Goal: Entertainment & Leisure: Browse casually

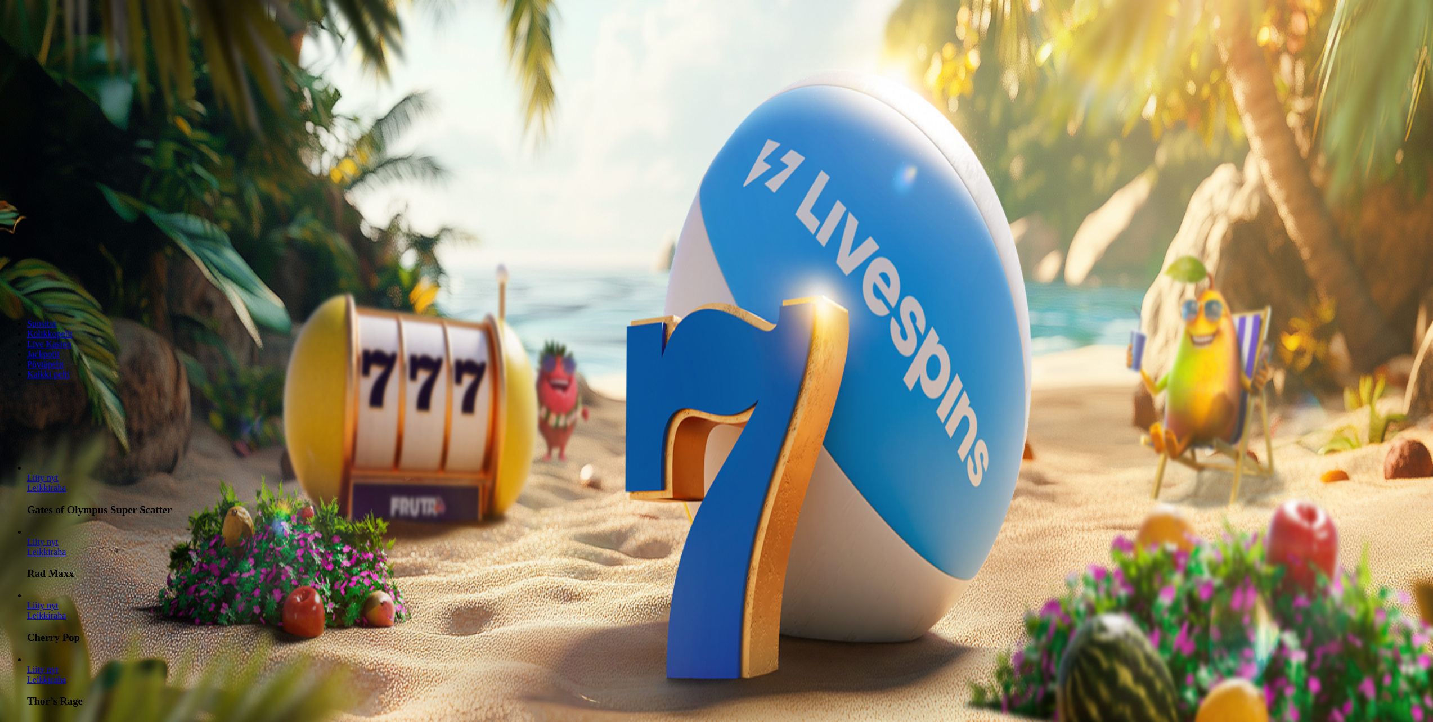
click at [74, 45] on span "Kirjaudu" at bounding box center [78, 41] width 28 height 8
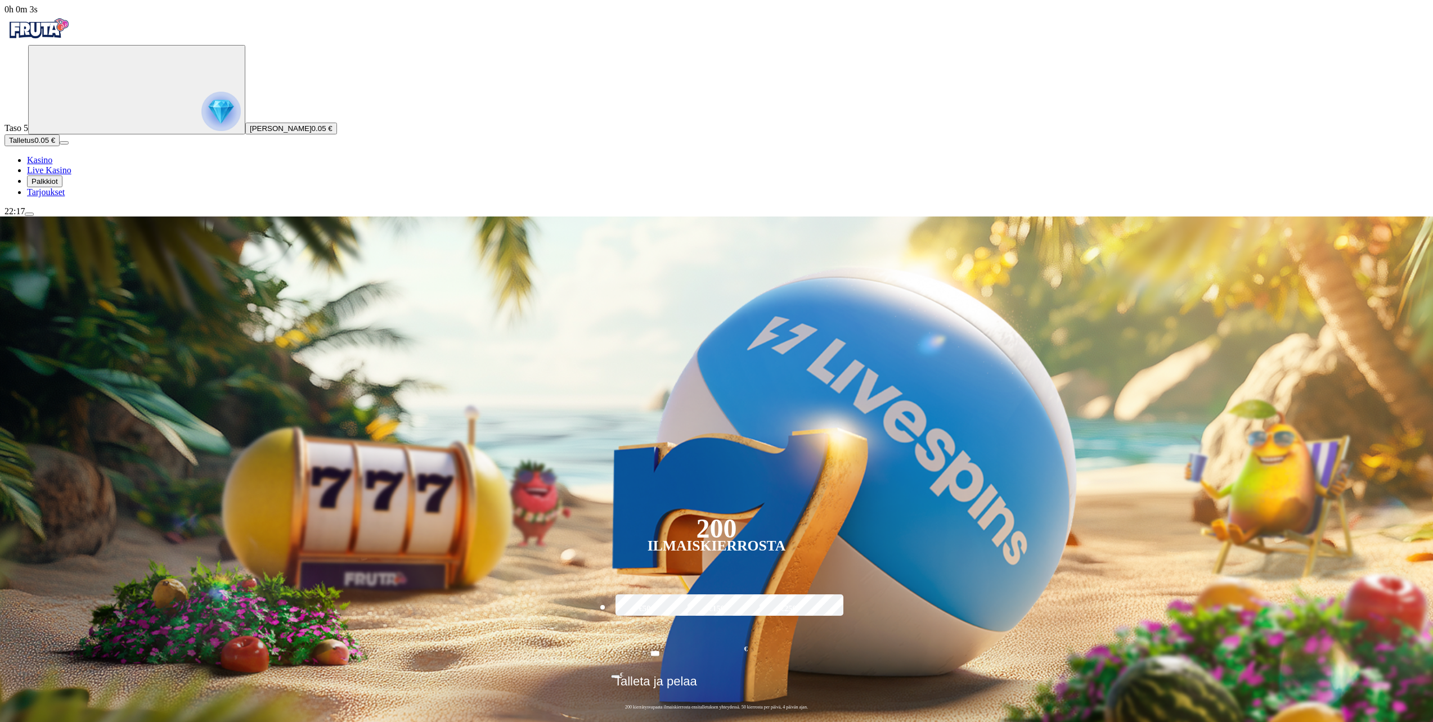
click at [65, 197] on span "Tarjoukset" at bounding box center [46, 192] width 38 height 10
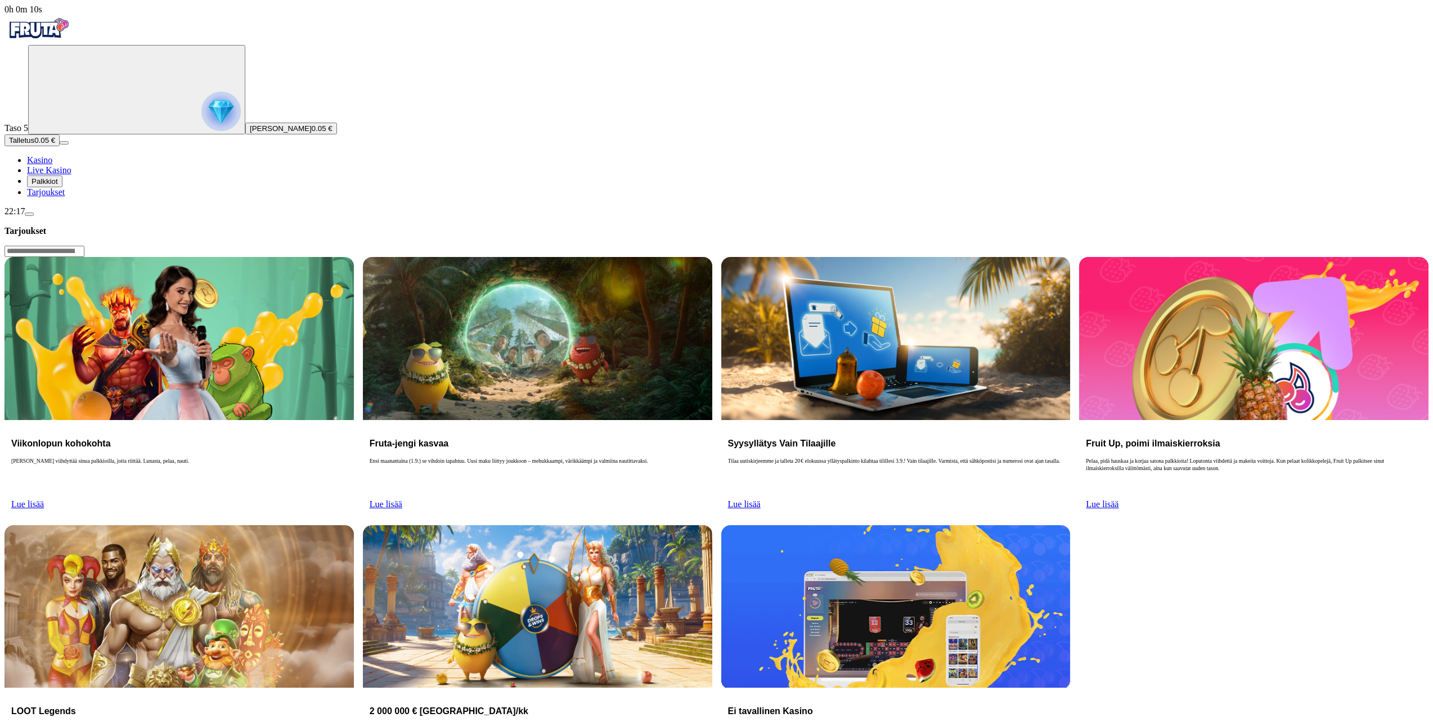
click at [58, 186] on span "Palkkiot" at bounding box center [45, 181] width 26 height 8
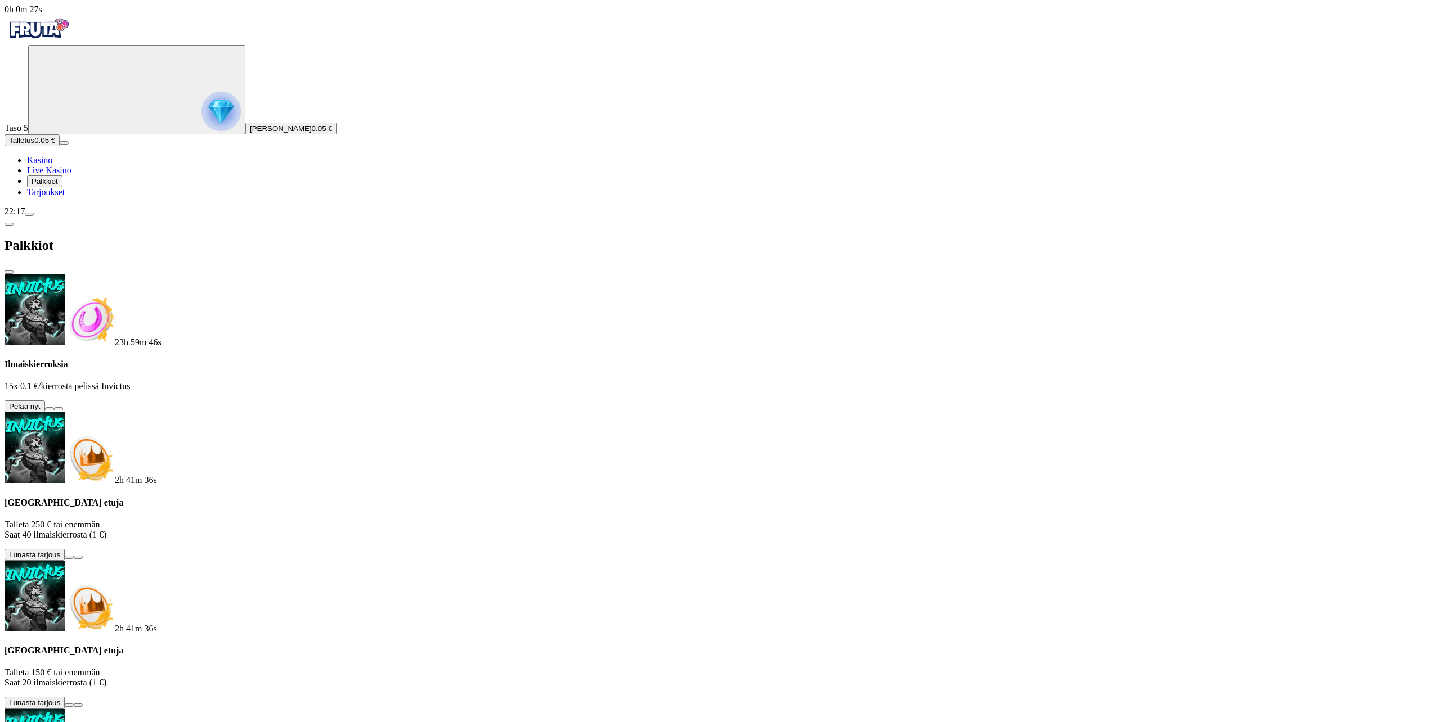
click at [54, 407] on button at bounding box center [49, 408] width 9 height 3
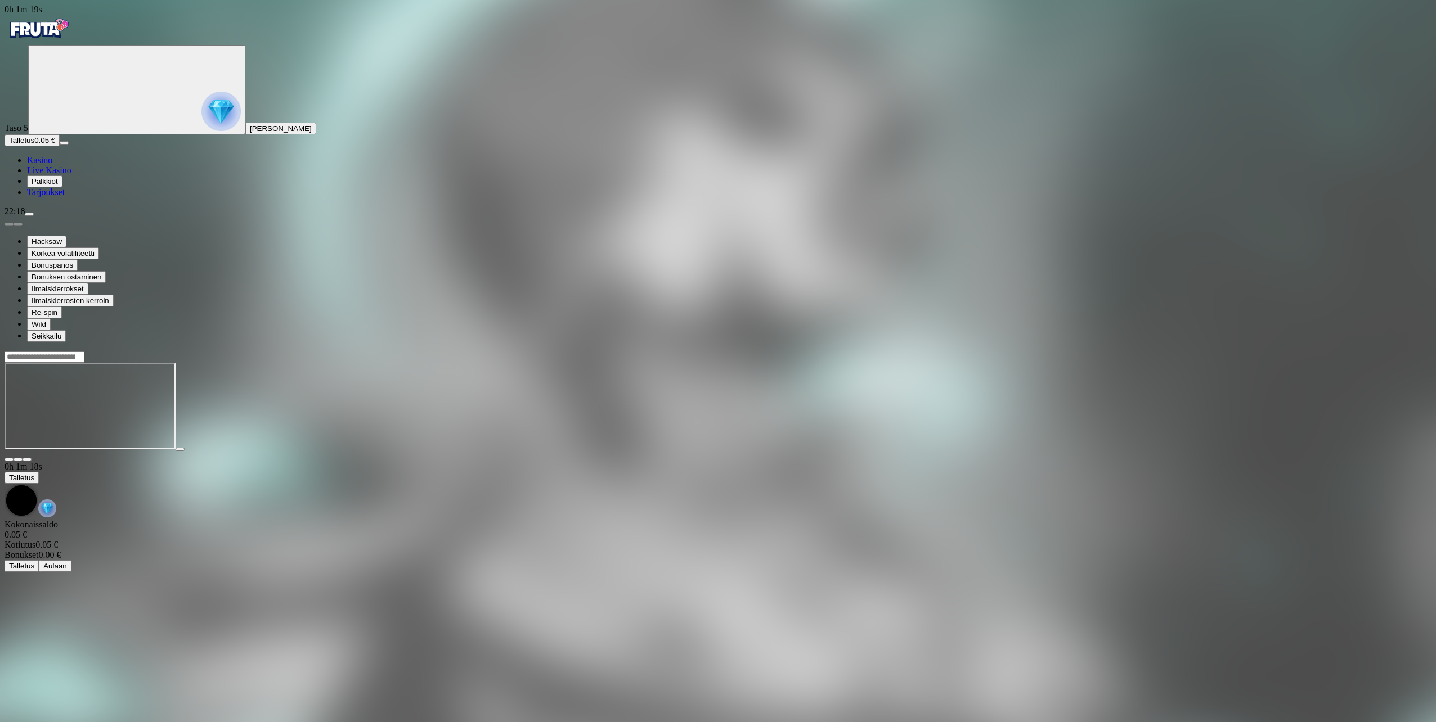
click at [34, 145] on span "Talletus" at bounding box center [21, 140] width 25 height 8
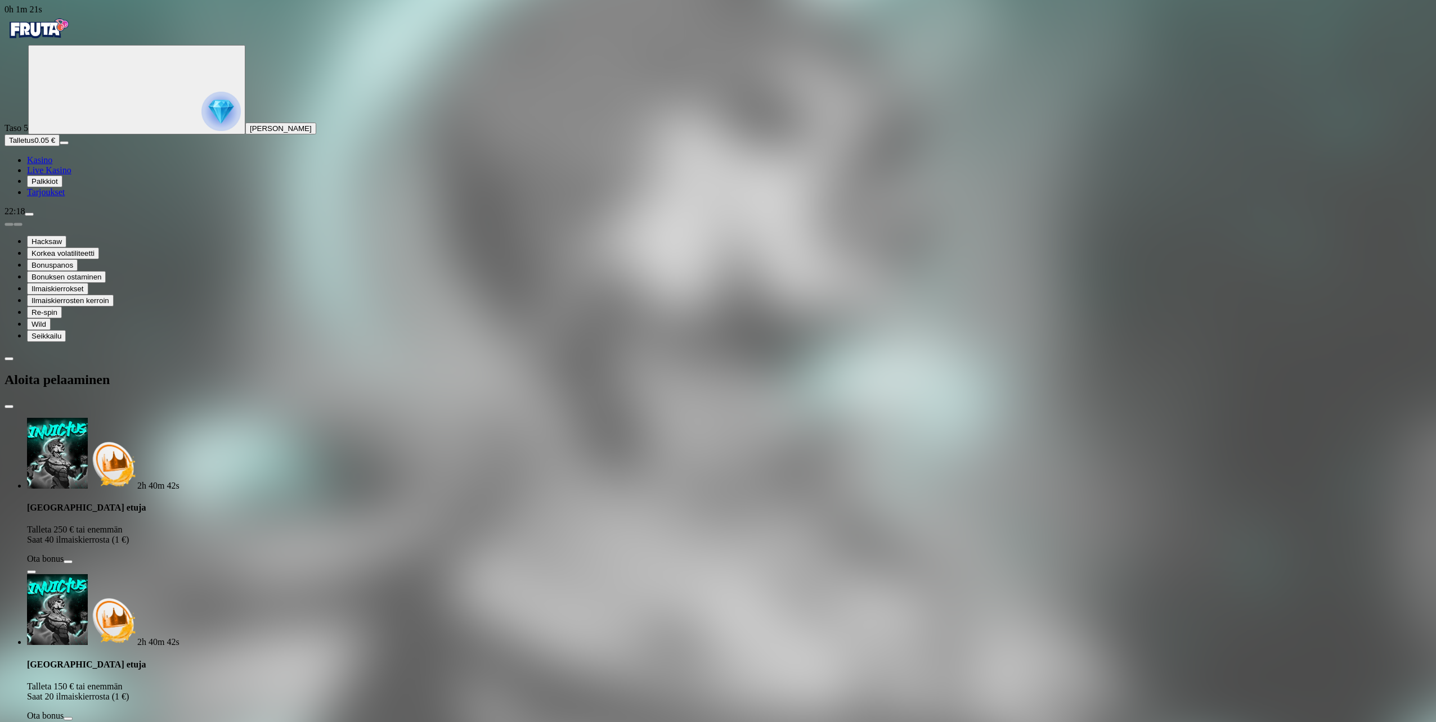
drag, startPoint x: 203, startPoint y: 236, endPoint x: 128, endPoint y: 241, distance: 75.0
type input "**"
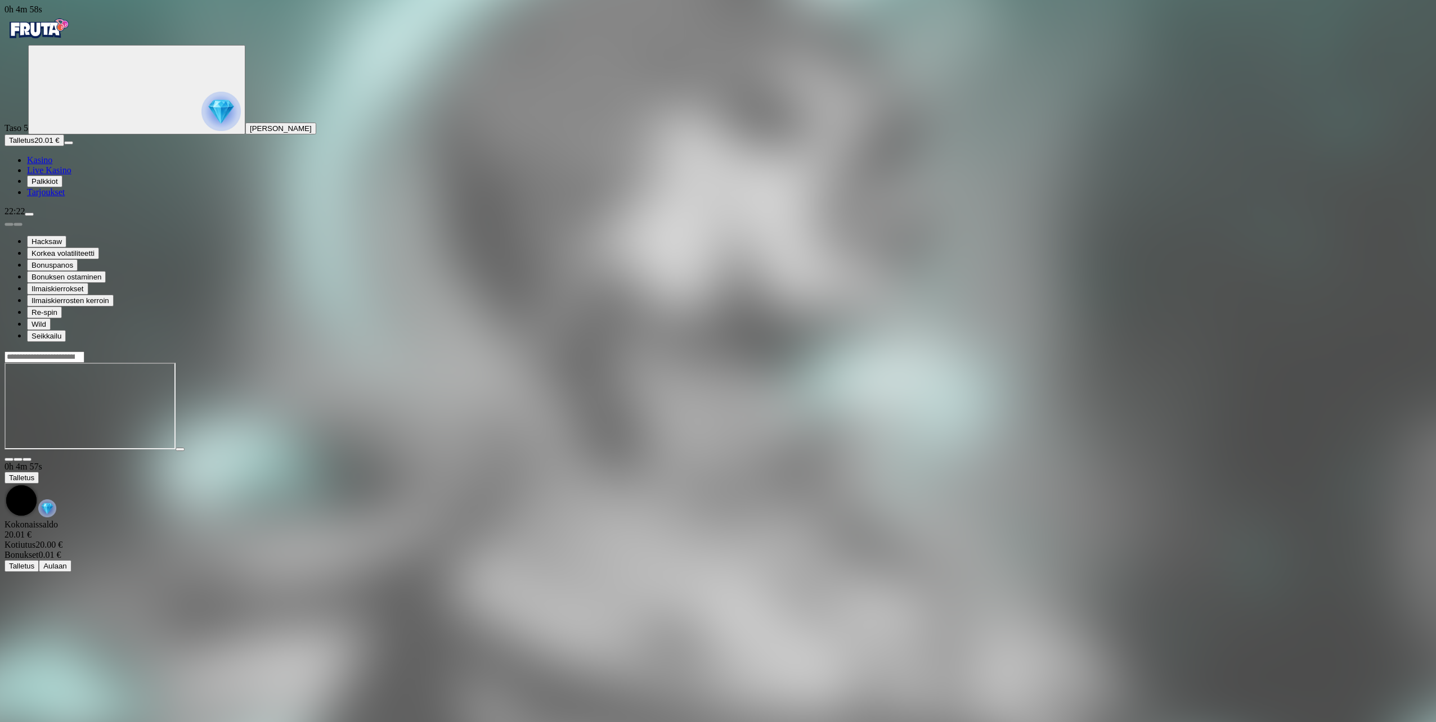
click at [52, 165] on span "Kasino" at bounding box center [39, 160] width 25 height 10
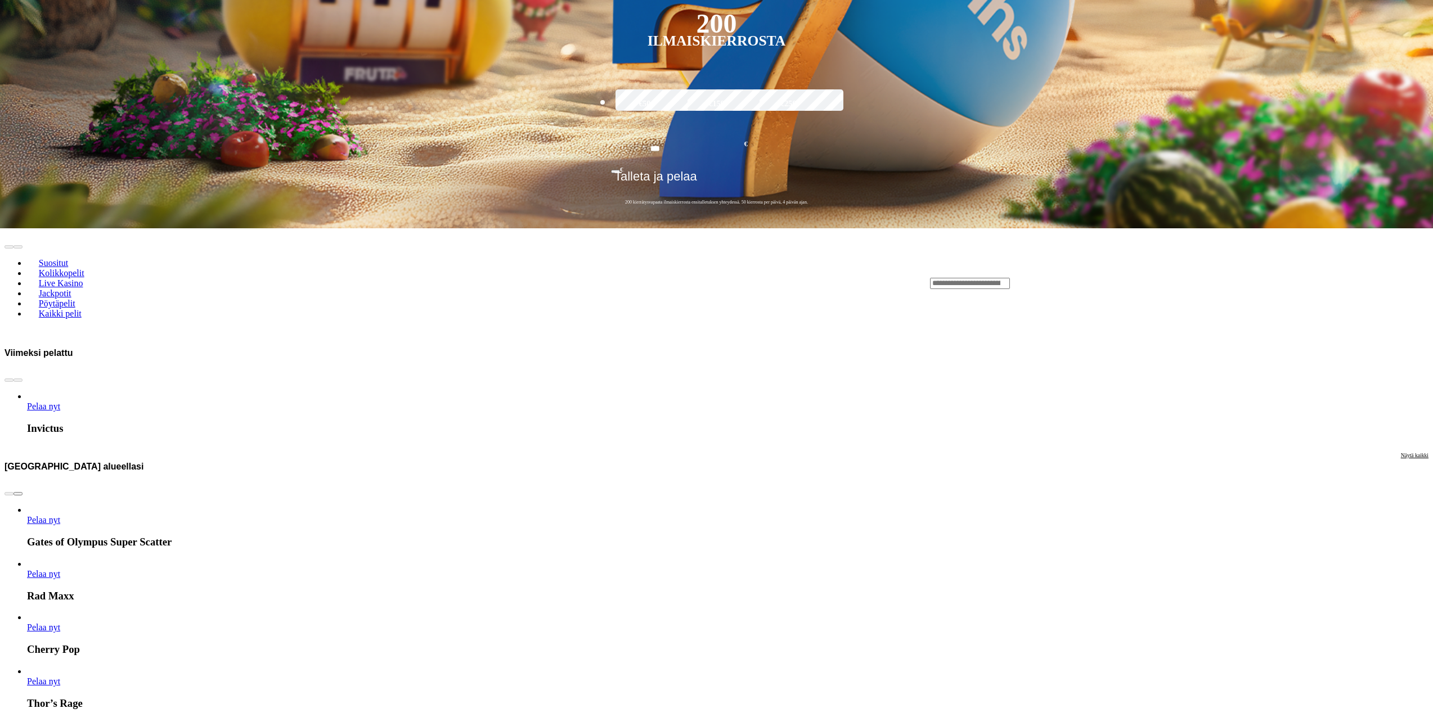
scroll to position [619, 0]
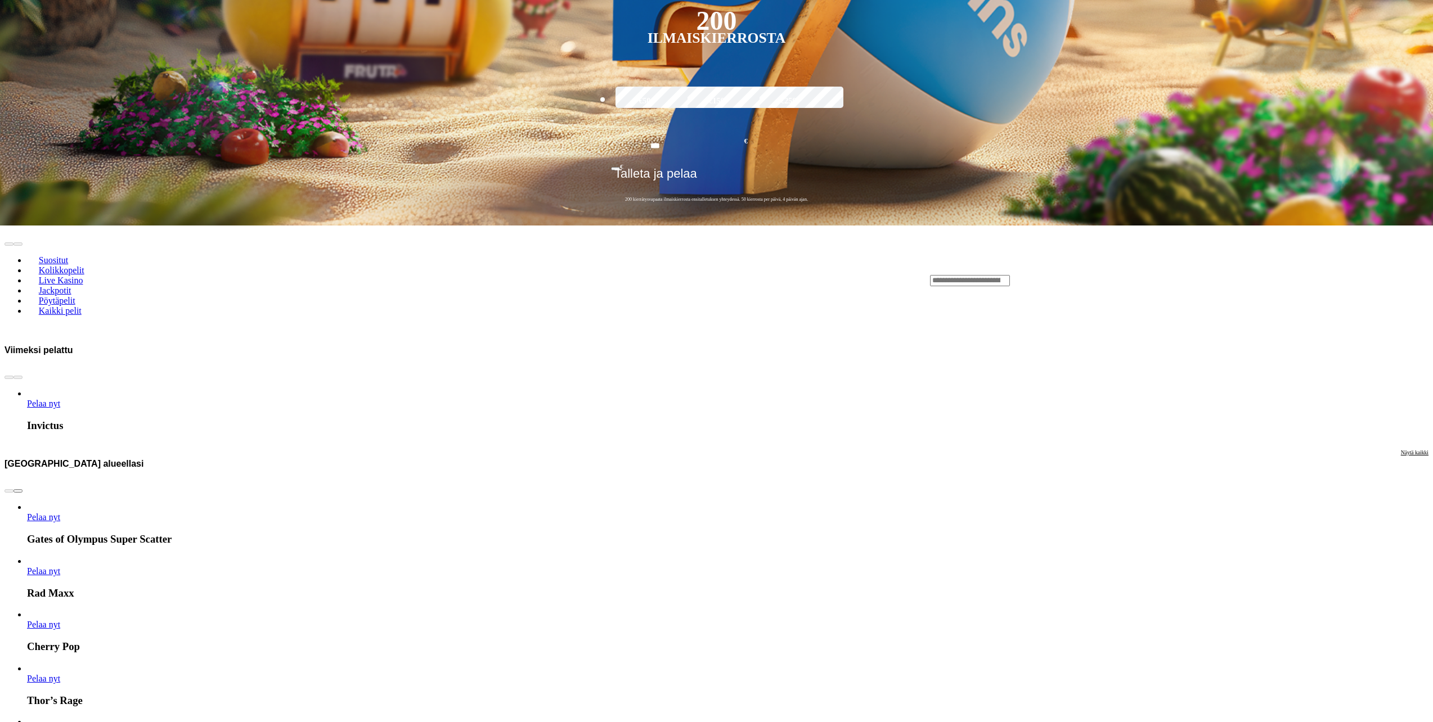
click at [18, 491] on span "chevron-right icon" at bounding box center [18, 491] width 0 height 0
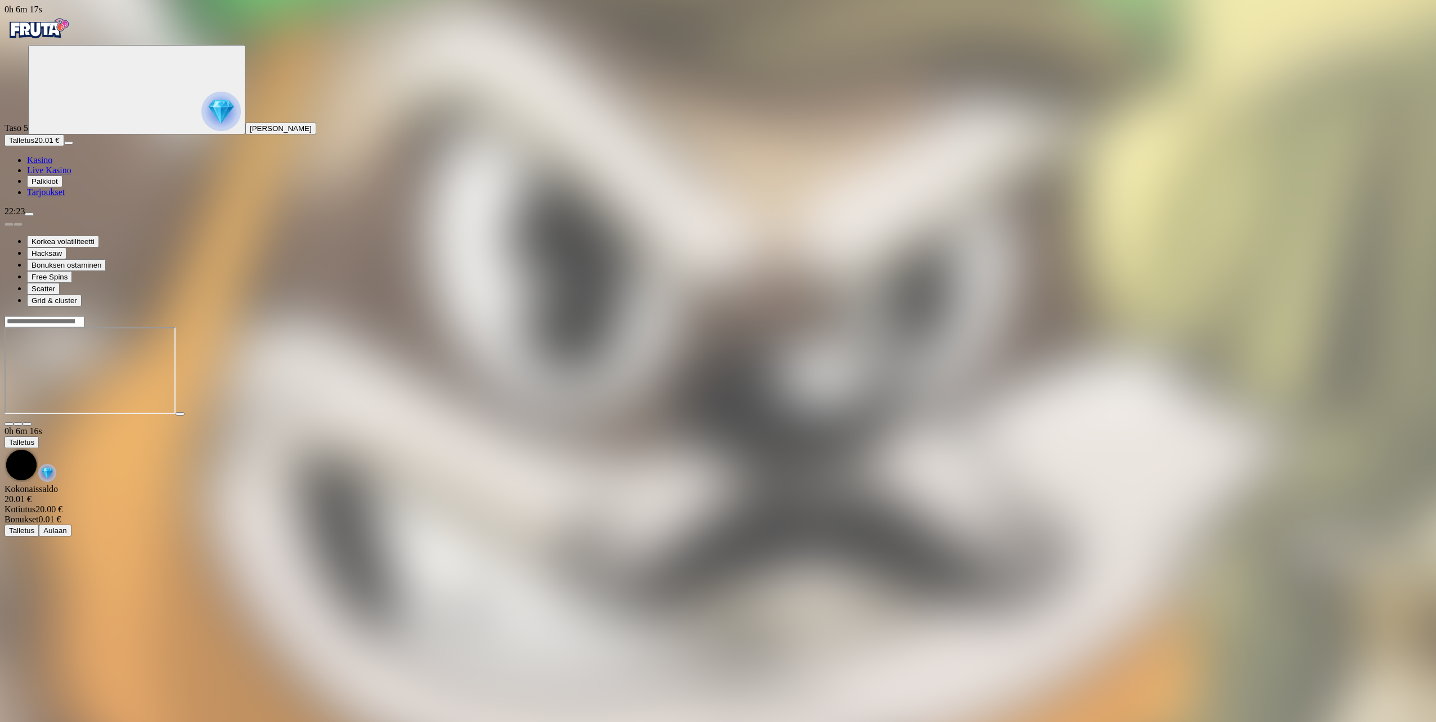
click at [29, 214] on span "menu icon" at bounding box center [29, 214] width 0 height 0
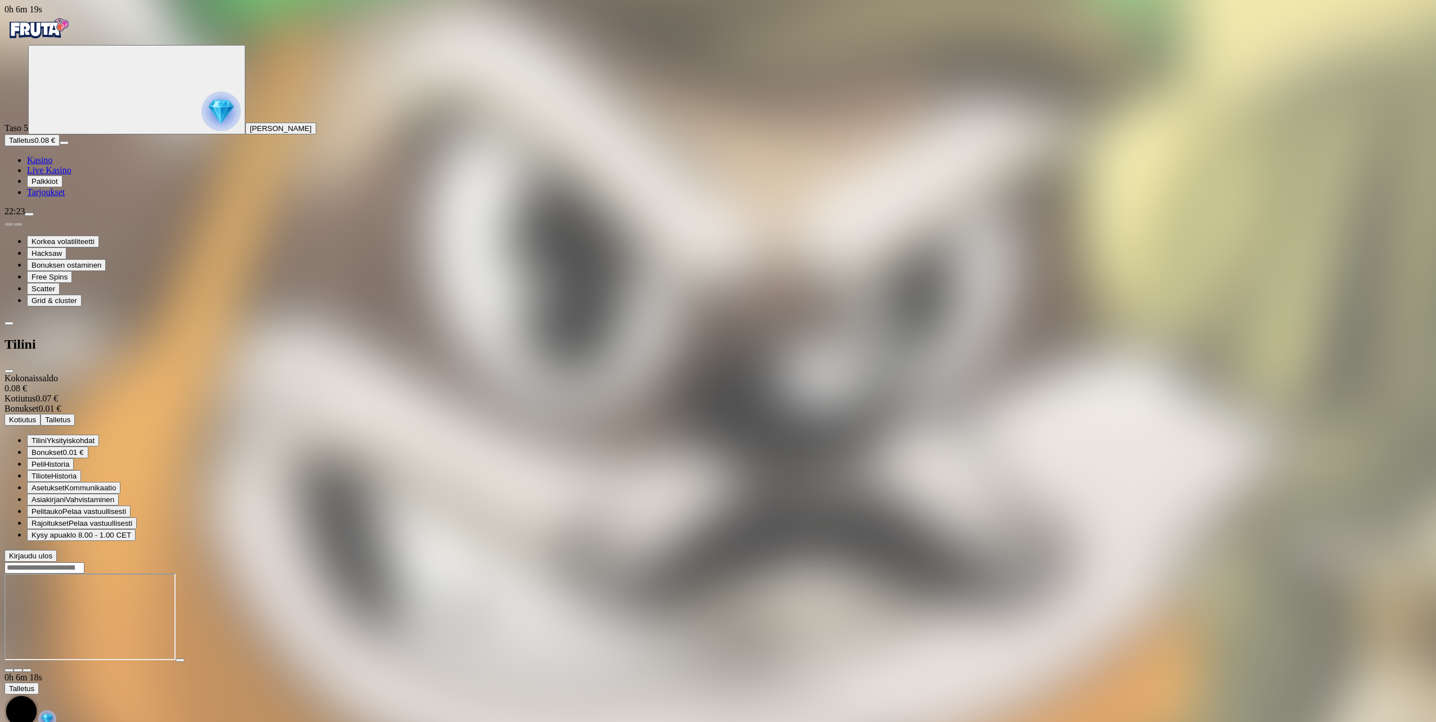
click at [52, 560] on span "Kirjaudu ulos" at bounding box center [30, 556] width 43 height 8
